Goal: Find contact information: Find contact information

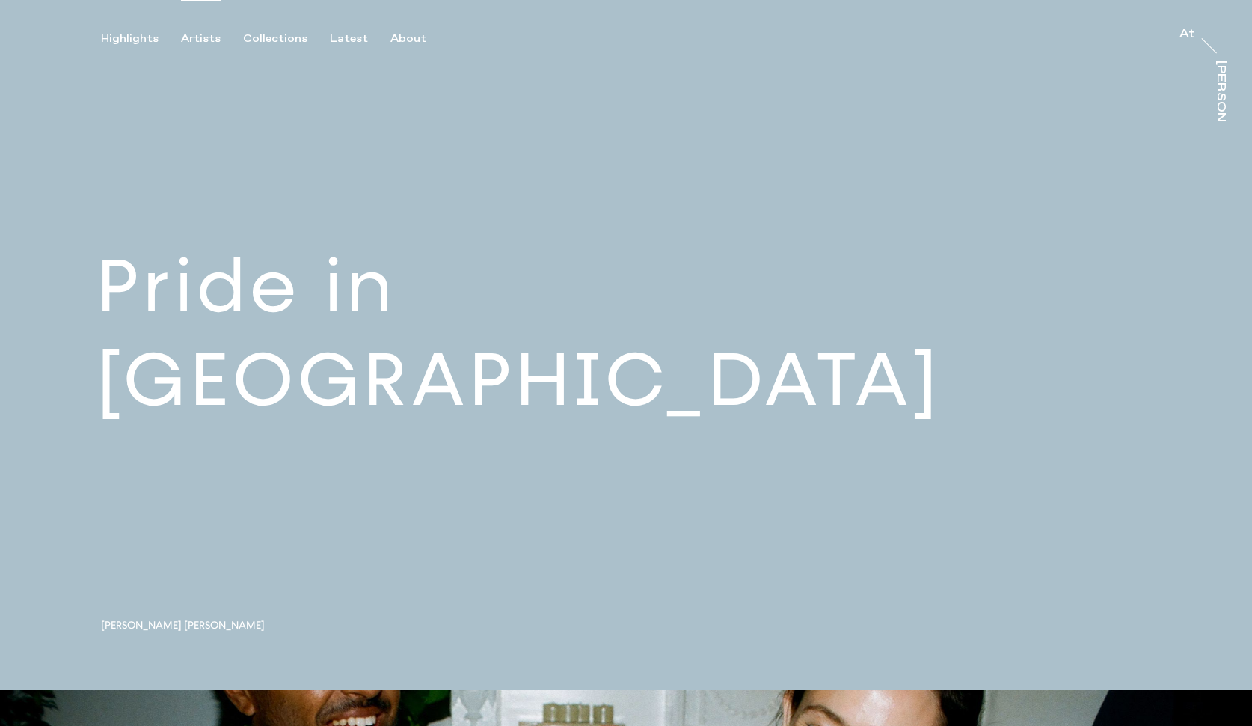
click at [201, 40] on div "Artists" at bounding box center [201, 38] width 40 height 13
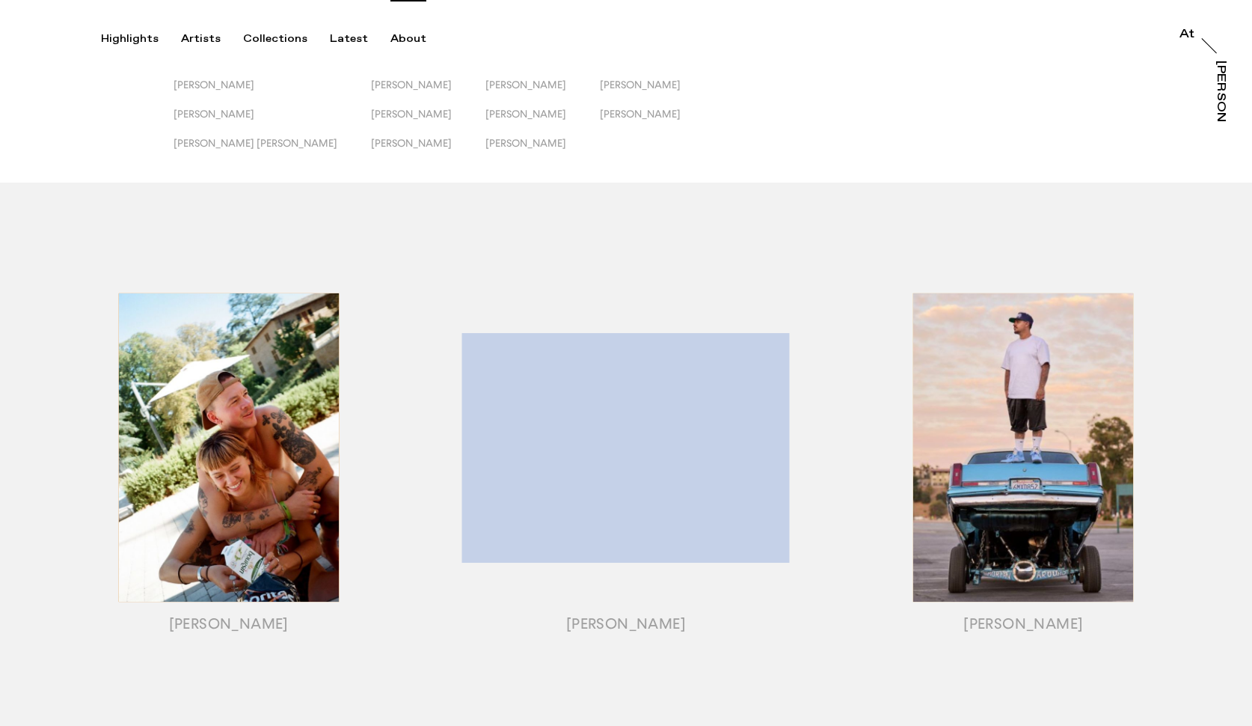
click at [391, 36] on div "About" at bounding box center [409, 38] width 36 height 13
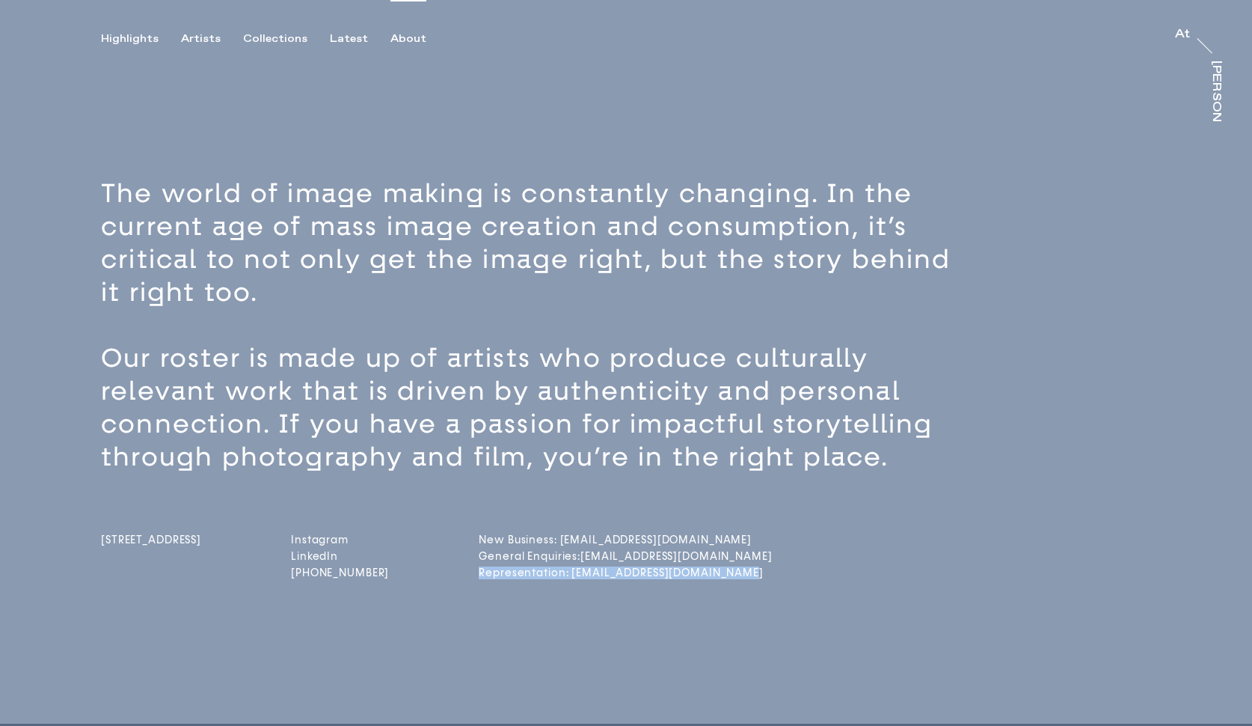
click at [813, 572] on div "[STREET_ADDRESS] Instagram LinkedIn [PHONE_NUMBER] New Business: [EMAIL_ADDRESS…" at bounding box center [652, 528] width 1103 height 109
click at [697, 596] on div "The world of image making is constantly changing. In the current age of mass im…" at bounding box center [626, 426] width 1252 height 596
click at [724, 595] on div "The world of image making is constantly changing. In the current age of mass im…" at bounding box center [626, 426] width 1252 height 596
drag, startPoint x: 775, startPoint y: 571, endPoint x: 619, endPoint y: 567, distance: 156.4
click at [619, 567] on div "[STREET_ADDRESS] Instagram LinkedIn [PHONE_NUMBER] New Business: [EMAIL_ADDRESS…" at bounding box center [652, 528] width 1103 height 109
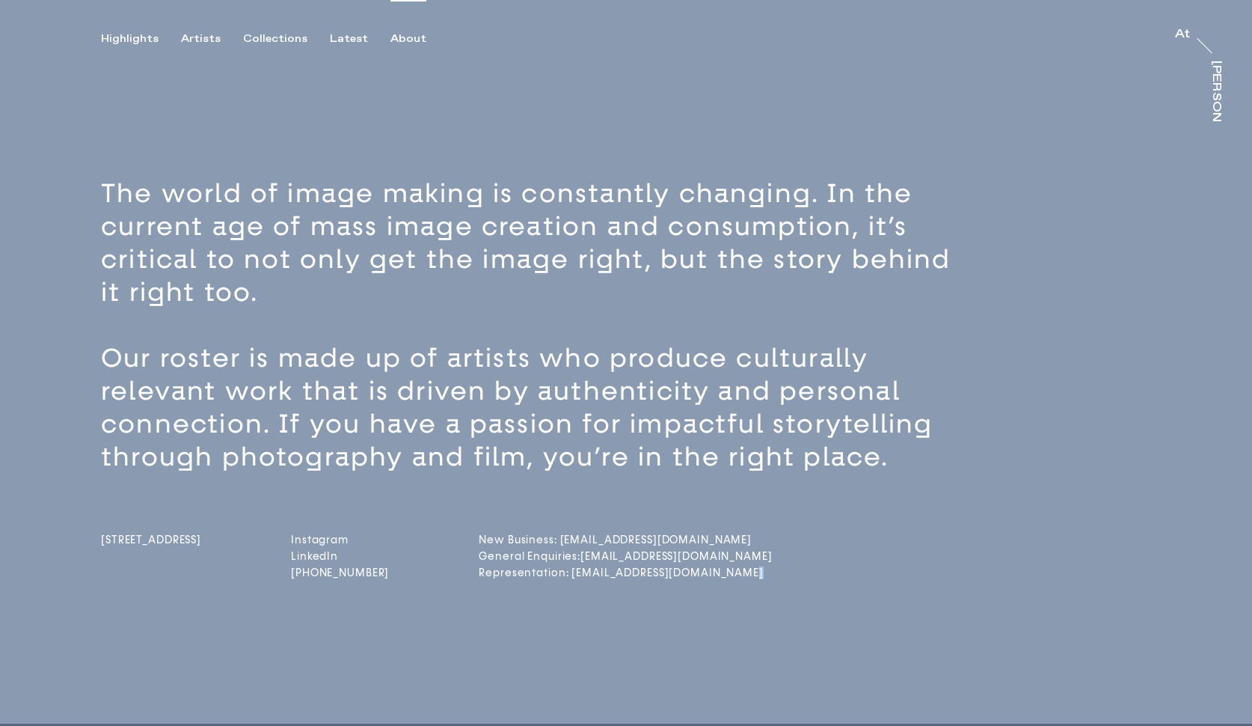
click at [615, 617] on div "The world of image making is constantly changing. In the current age of mass im…" at bounding box center [626, 426] width 1252 height 596
click at [614, 637] on div "The world of image making is constantly changing. In the current age of mass im…" at bounding box center [626, 426] width 1252 height 596
drag, startPoint x: 772, startPoint y: 570, endPoint x: 596, endPoint y: 575, distance: 176.6
click at [596, 575] on div "[STREET_ADDRESS] Instagram LinkedIn [PHONE_NUMBER] New Business: [EMAIL_ADDRESS…" at bounding box center [652, 528] width 1103 height 109
click at [617, 592] on div "The world of image making is constantly changing. In the current age of mass im…" at bounding box center [626, 426] width 1252 height 596
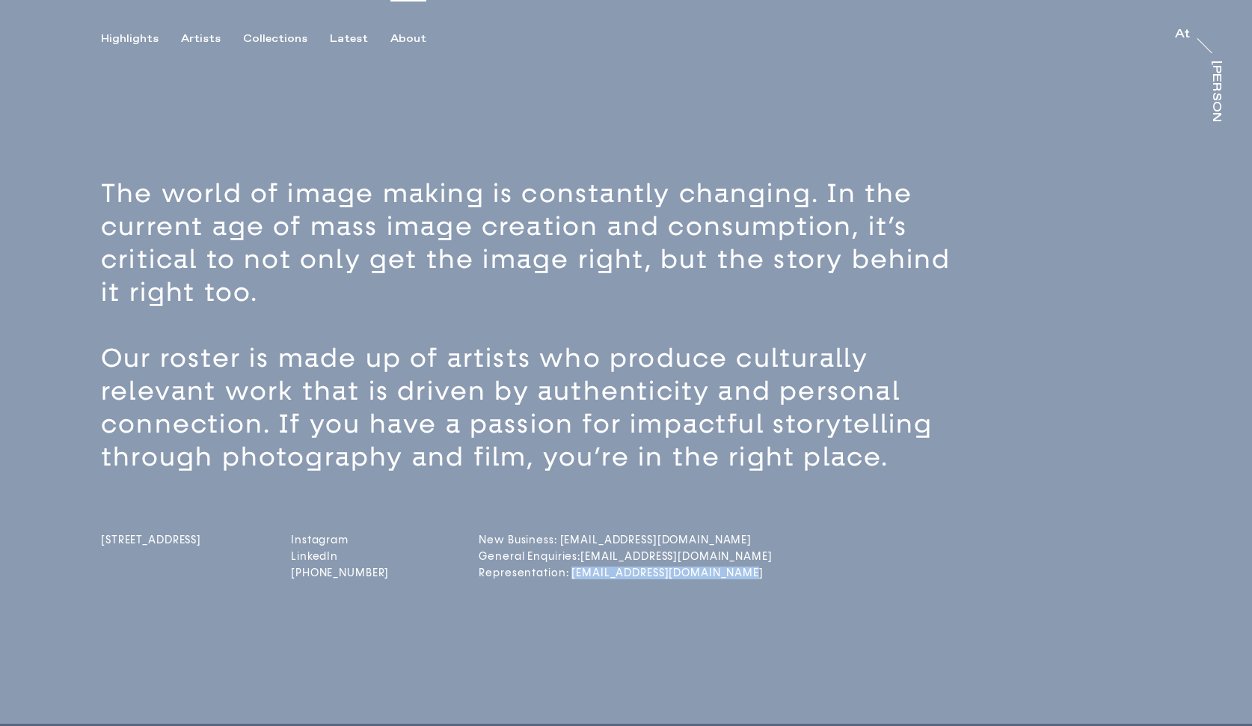
drag, startPoint x: 766, startPoint y: 570, endPoint x: 596, endPoint y: 569, distance: 169.8
click at [596, 569] on div "[STREET_ADDRESS] Instagram LinkedIn [PHONE_NUMBER] New Business: [EMAIL_ADDRESS…" at bounding box center [652, 528] width 1103 height 109
copy link "[EMAIL_ADDRESS][DOMAIN_NAME]"
click at [177, 35] on button "Highlights" at bounding box center [141, 38] width 80 height 13
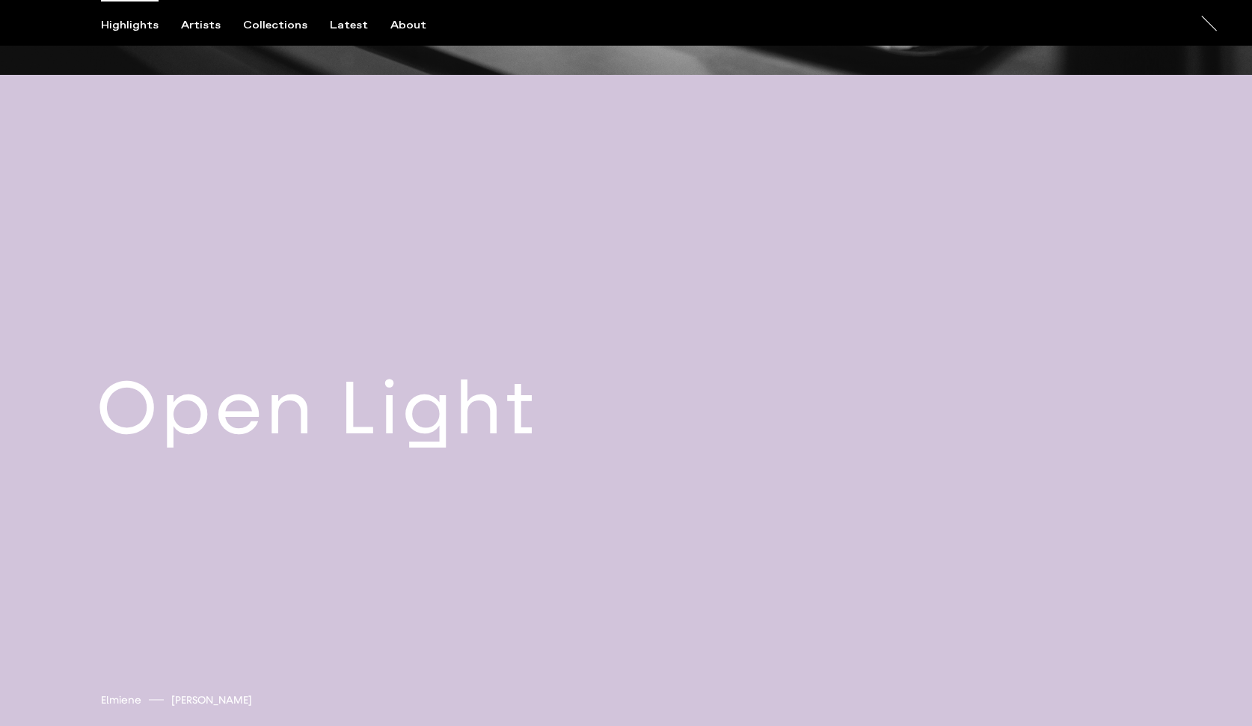
scroll to position [4099, 0]
